Goal: Information Seeking & Learning: Find specific fact

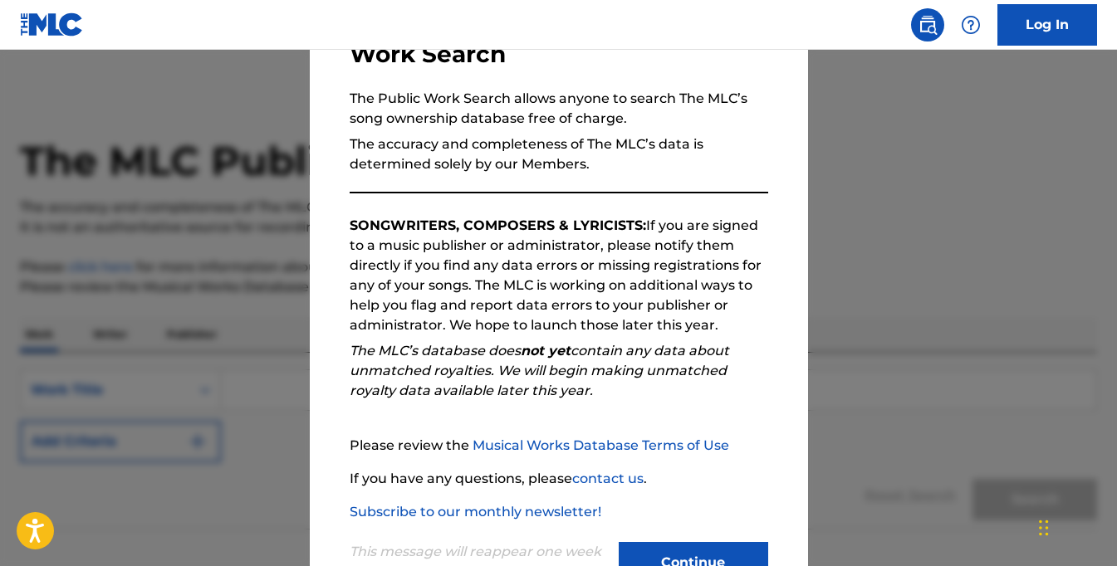
scroll to position [150, 0]
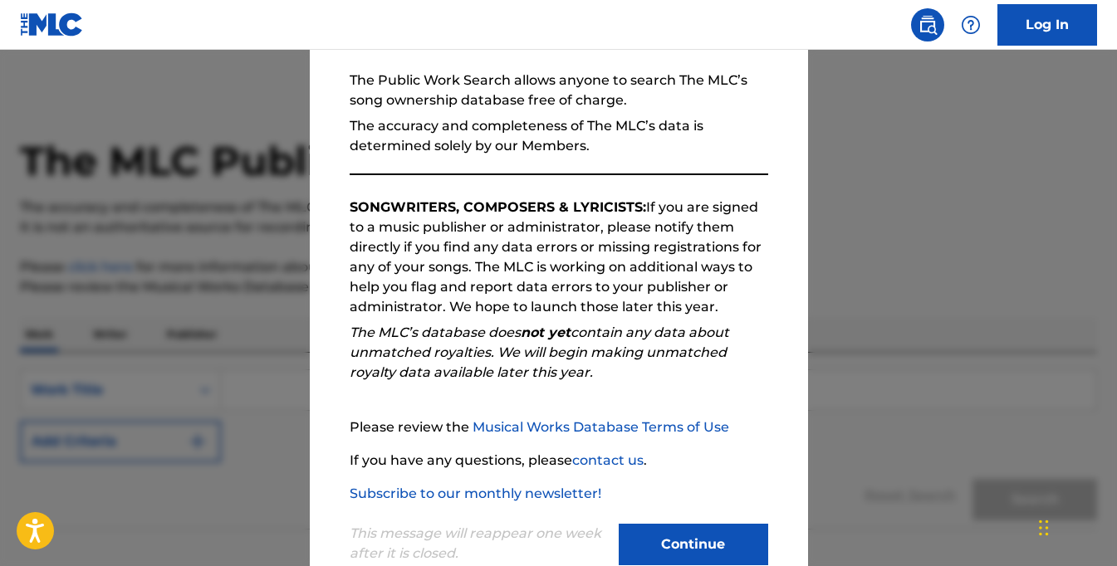
click at [677, 536] on button "Continue" at bounding box center [694, 545] width 150 height 42
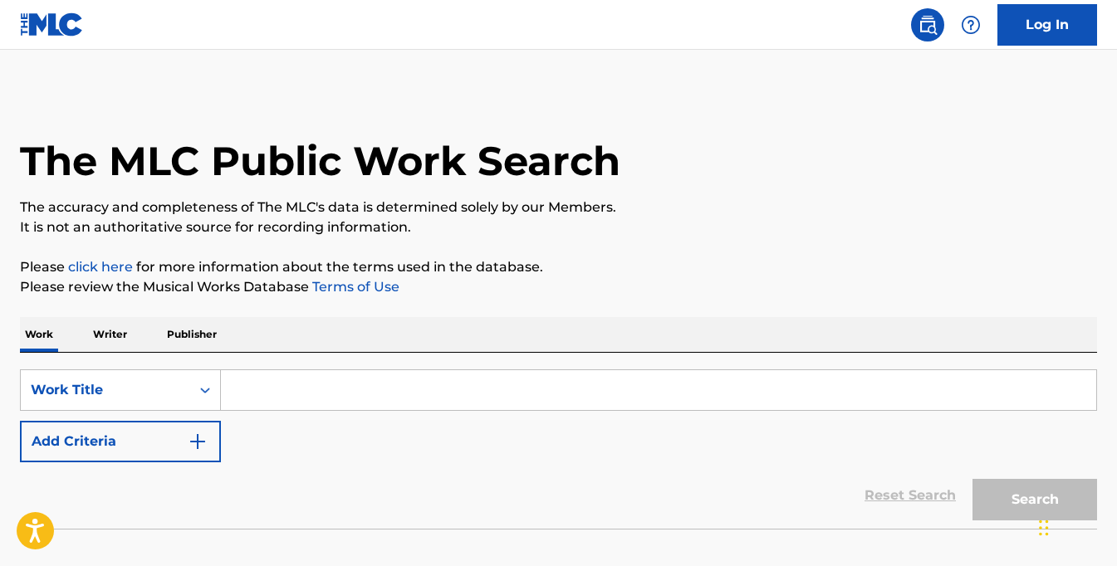
click at [316, 384] on input "Search Form" at bounding box center [658, 390] width 875 height 40
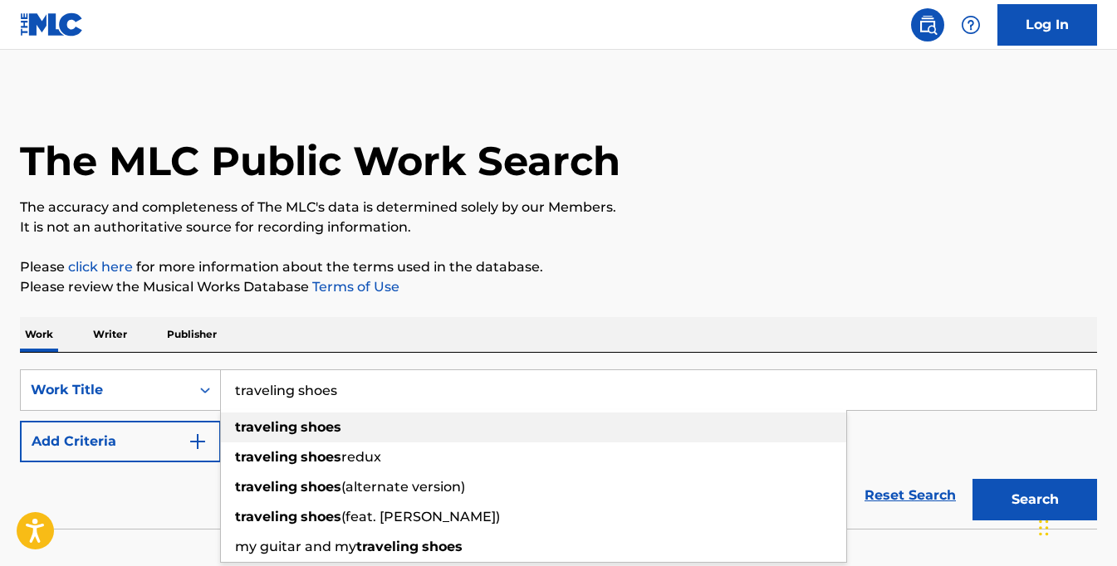
type input "traveling shoes"
click at [319, 431] on strong "shoes" at bounding box center [321, 427] width 41 height 16
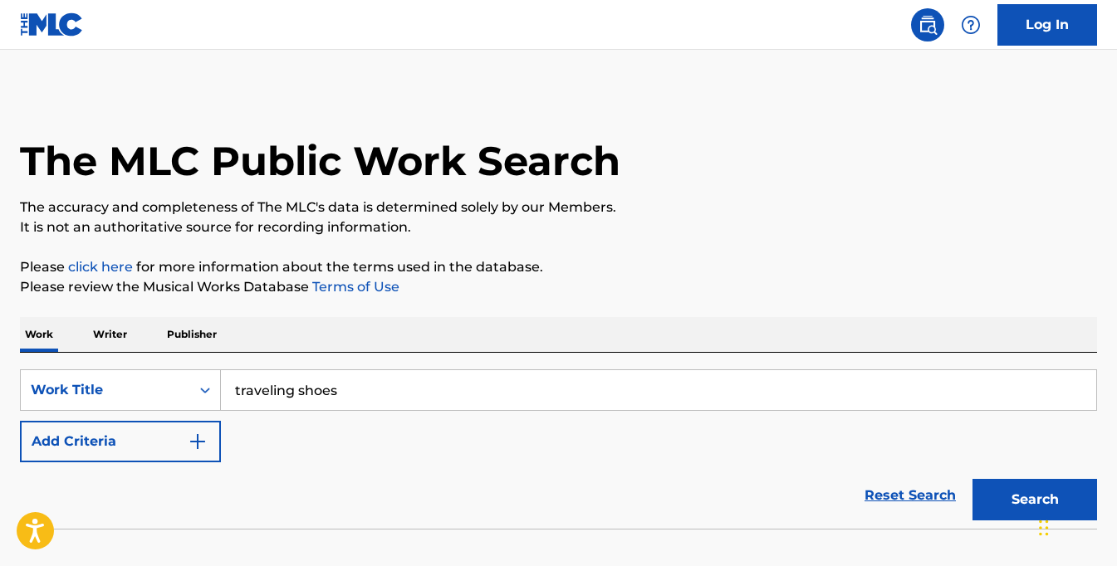
click at [158, 439] on button "Add Criteria" at bounding box center [120, 442] width 201 height 42
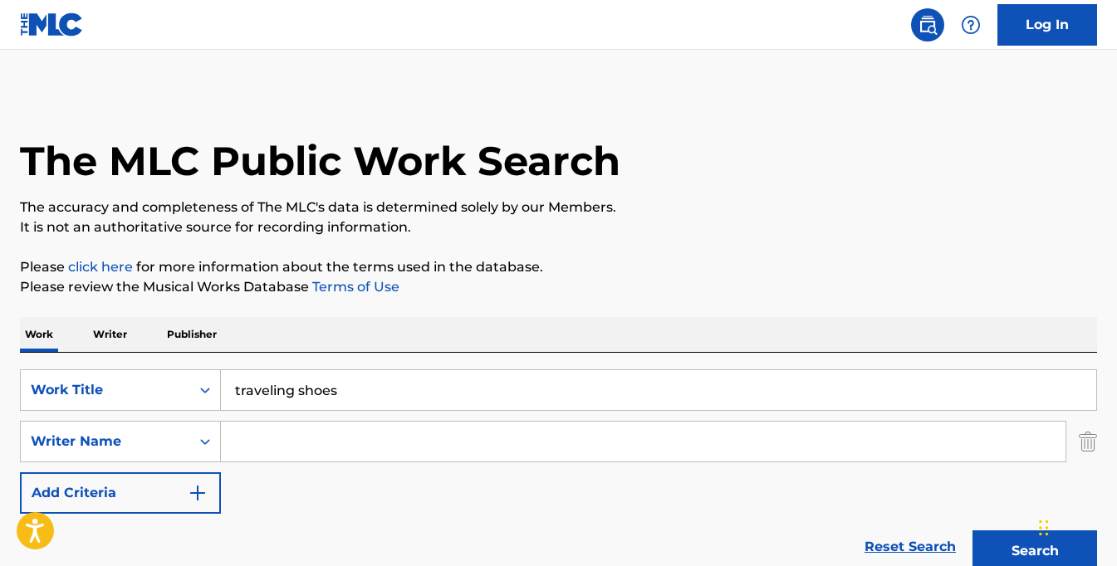
click at [260, 439] on input "Search Form" at bounding box center [643, 442] width 845 height 40
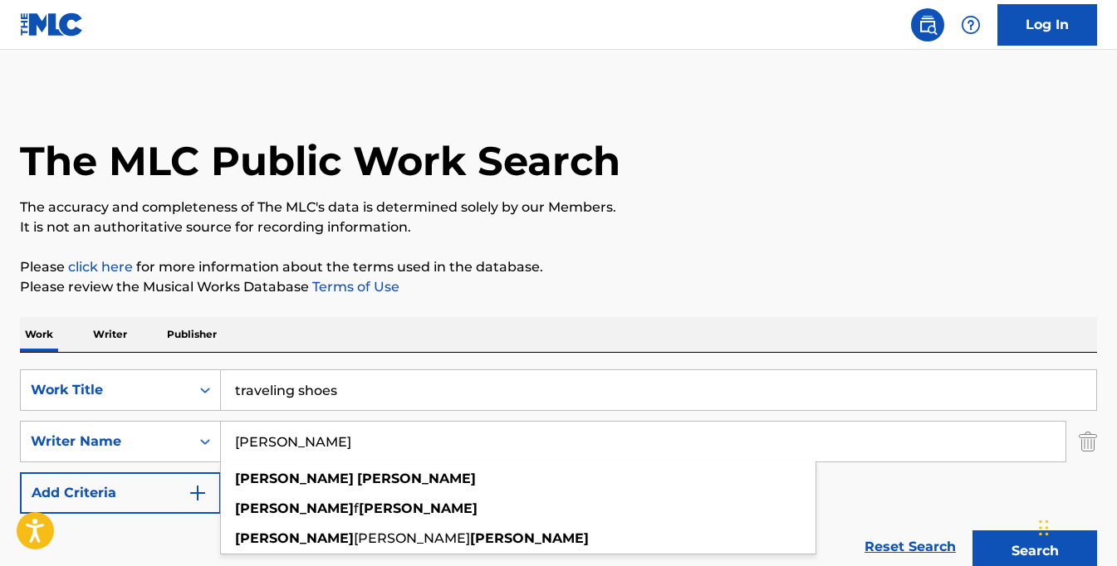
click at [973, 531] on button "Search" at bounding box center [1035, 552] width 125 height 42
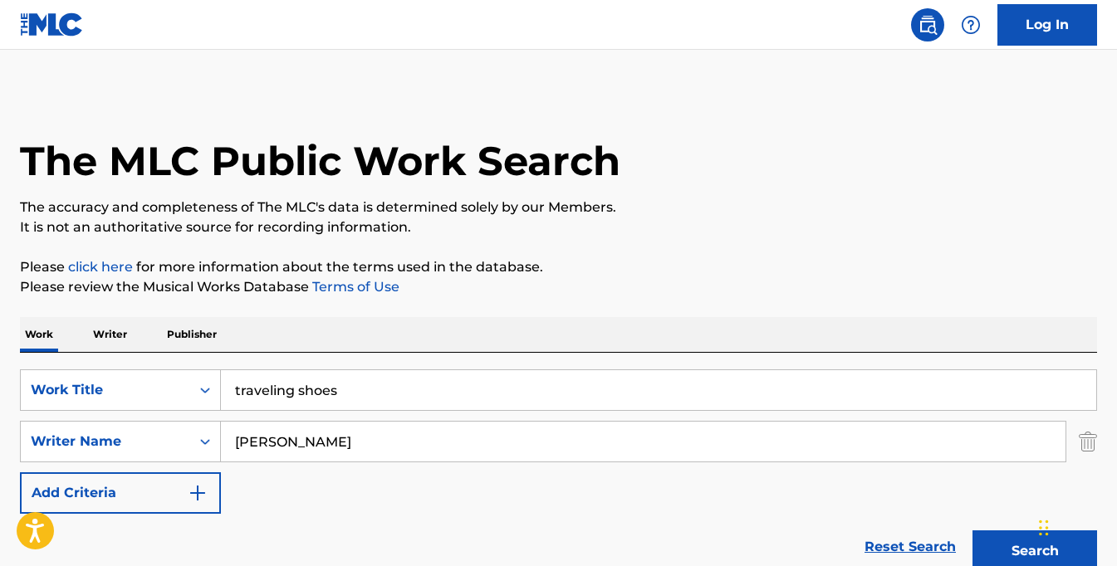
scroll to position [154, 0]
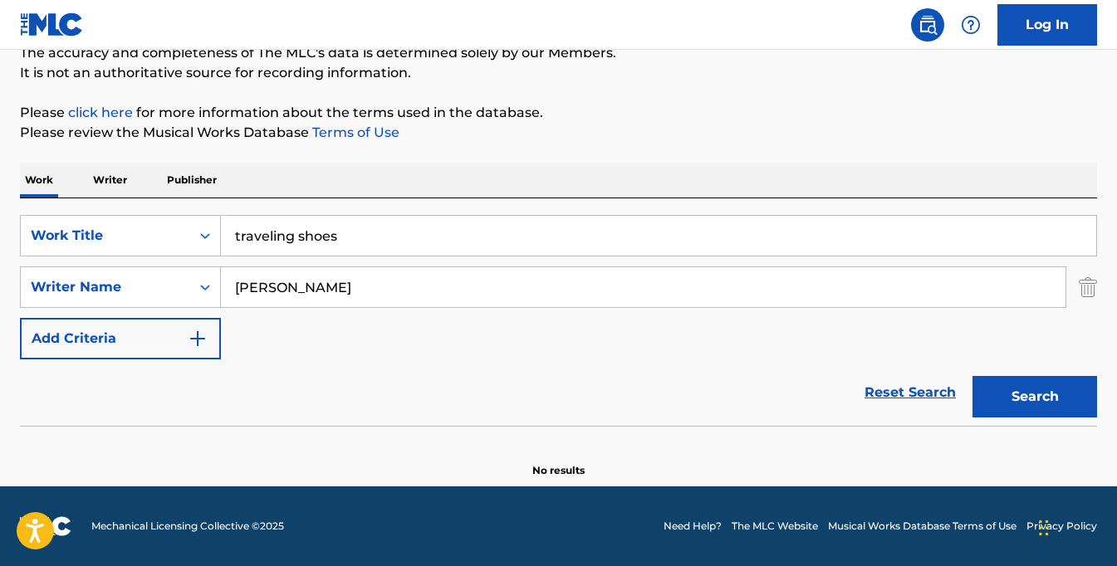
click at [1031, 400] on button "Search" at bounding box center [1035, 397] width 125 height 42
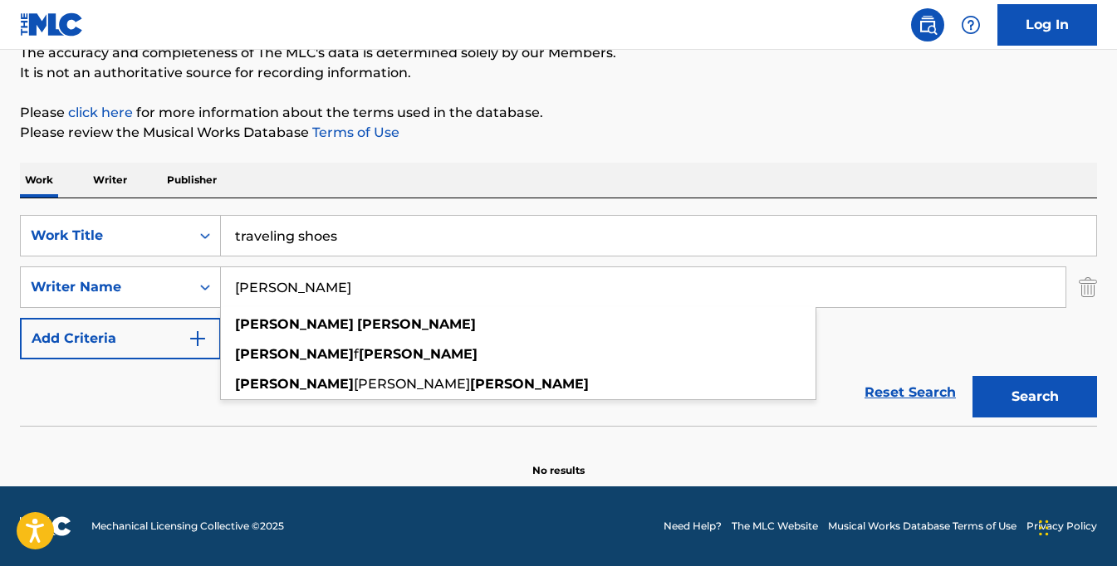
click at [277, 291] on input "[PERSON_NAME]" at bounding box center [643, 287] width 845 height 40
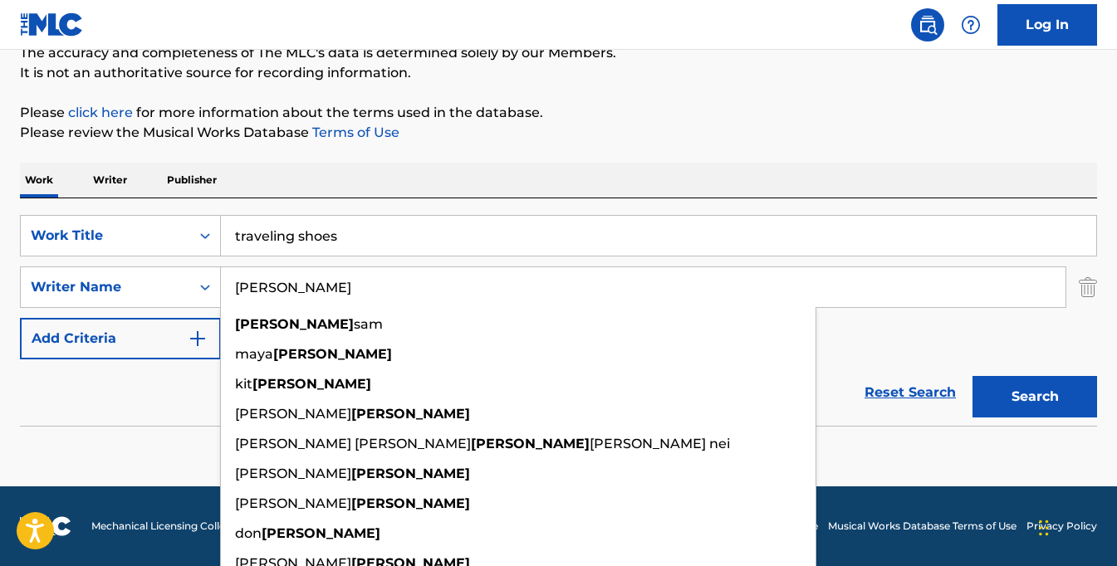
type input "[PERSON_NAME]"
click at [973, 376] on button "Search" at bounding box center [1035, 397] width 125 height 42
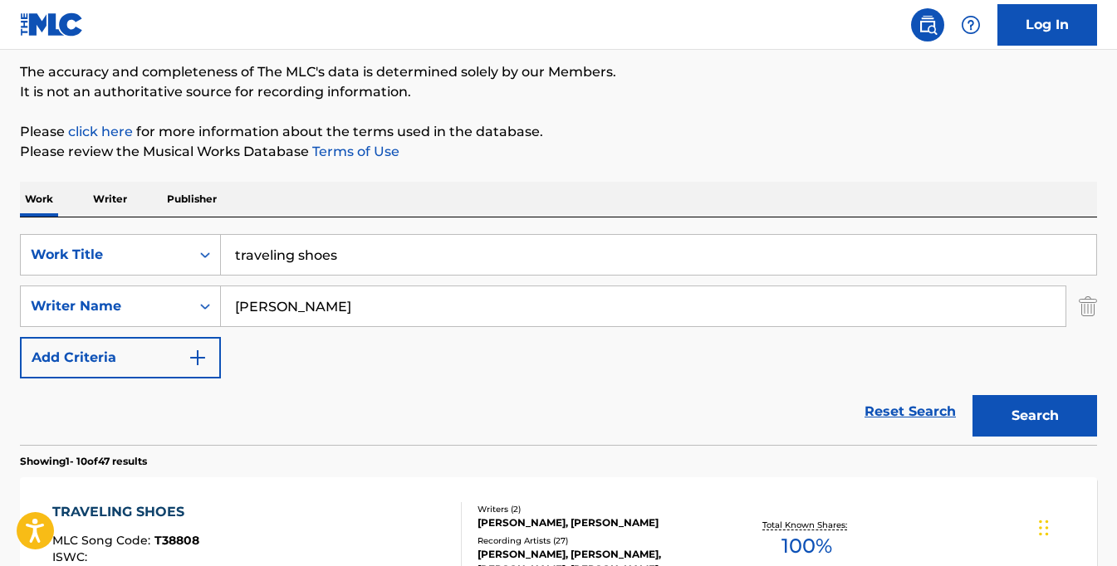
scroll to position [196, 0]
